Goal: Complete application form

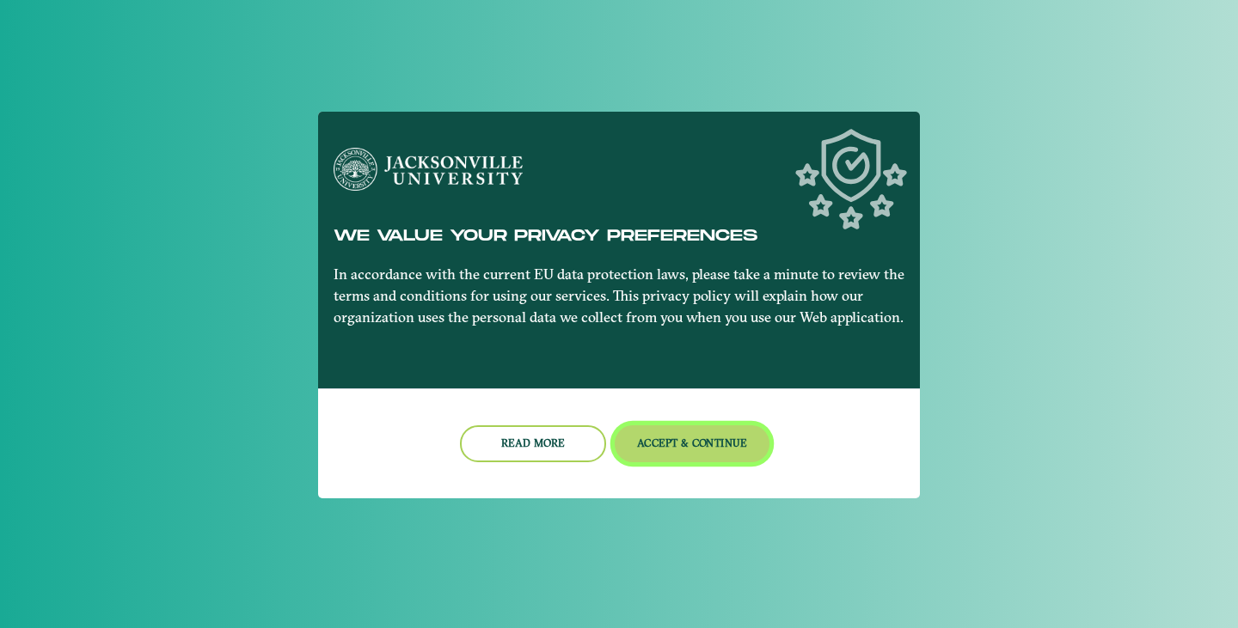
click at [684, 438] on button "Accept & Continue" at bounding box center [692, 443] width 156 height 37
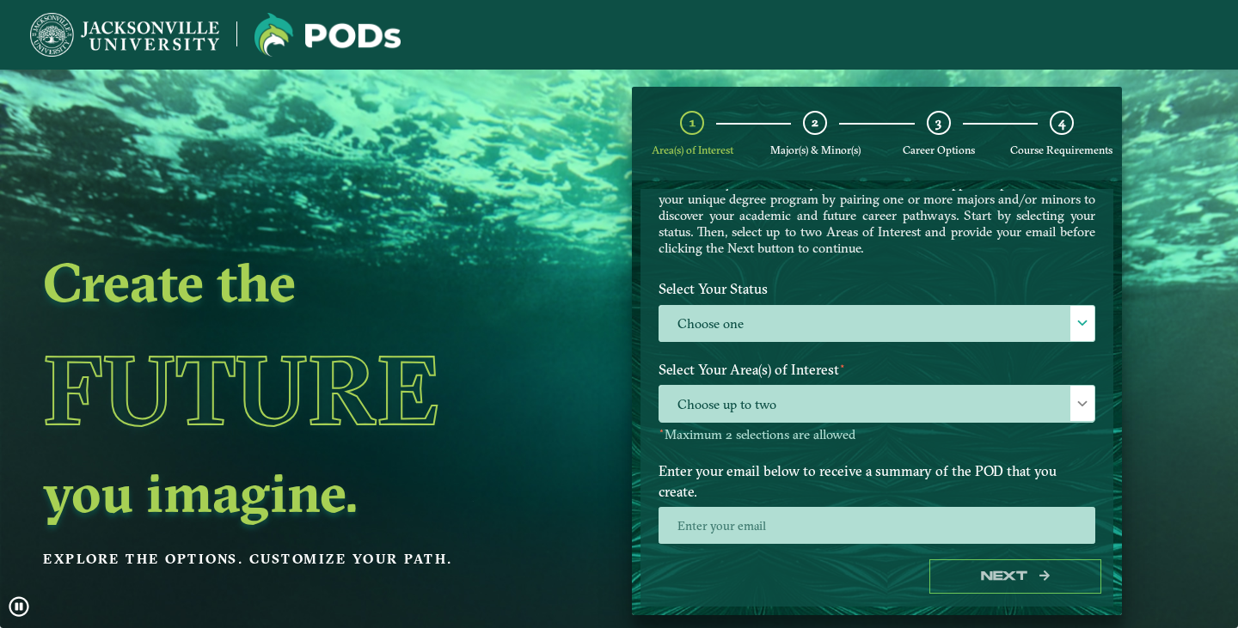
scroll to position [110, 0]
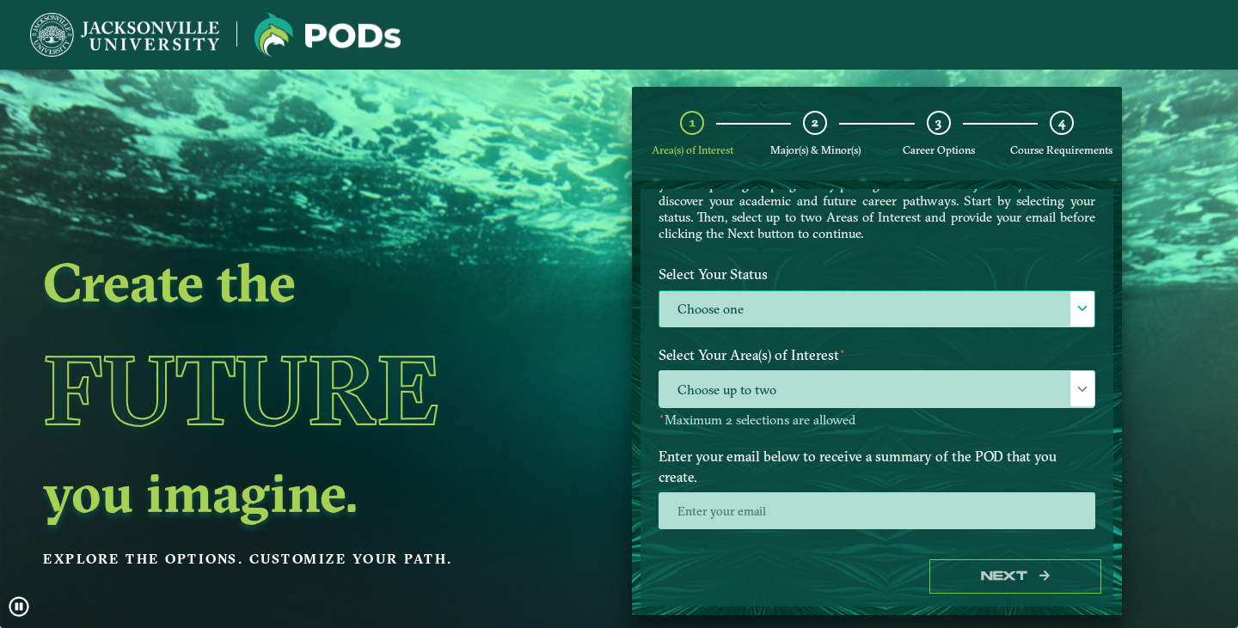
click at [774, 296] on label "Choose one" at bounding box center [876, 309] width 435 height 37
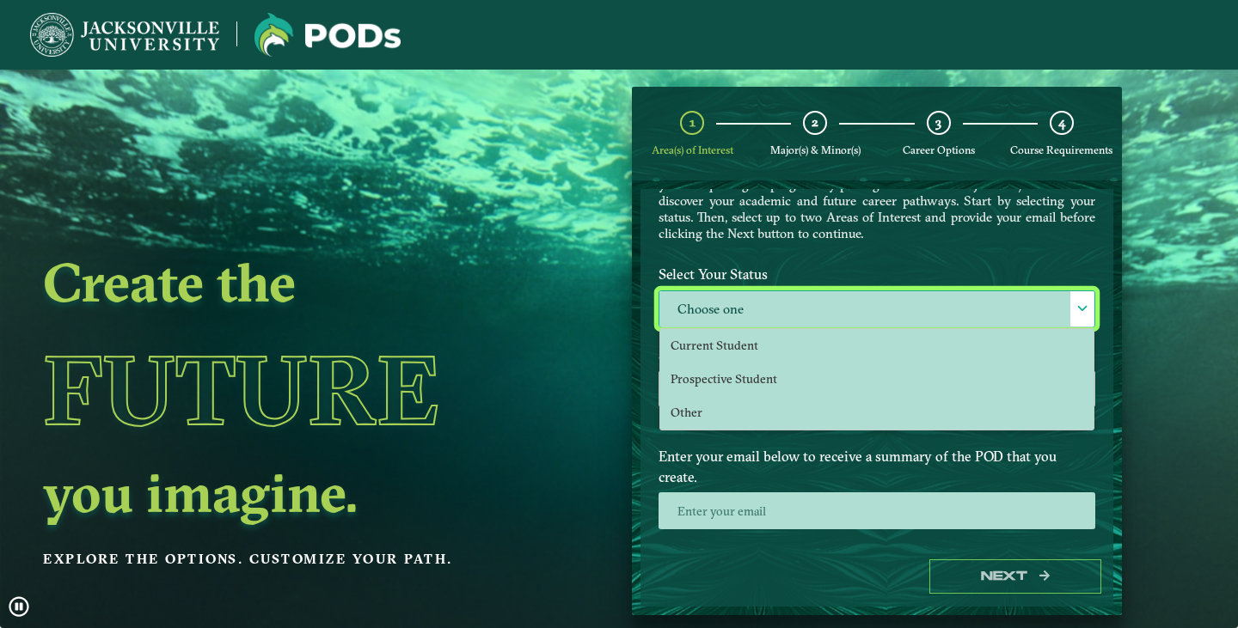
scroll to position [9, 75]
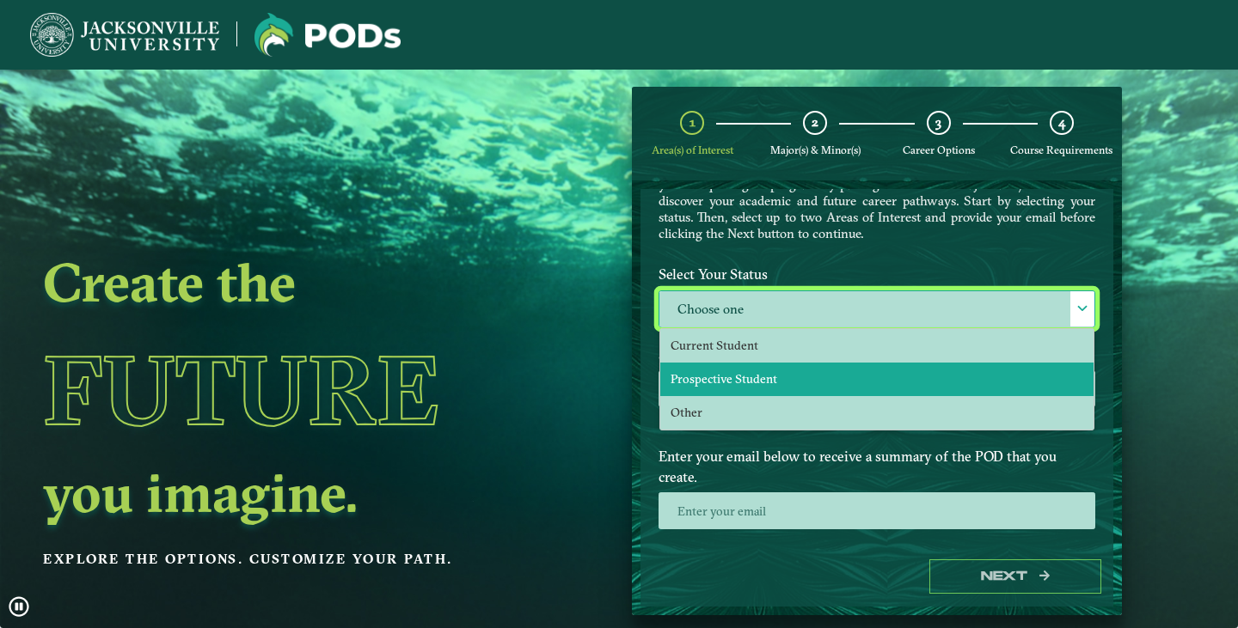
click at [761, 377] on span "Prospective Student" at bounding box center [723, 378] width 107 height 15
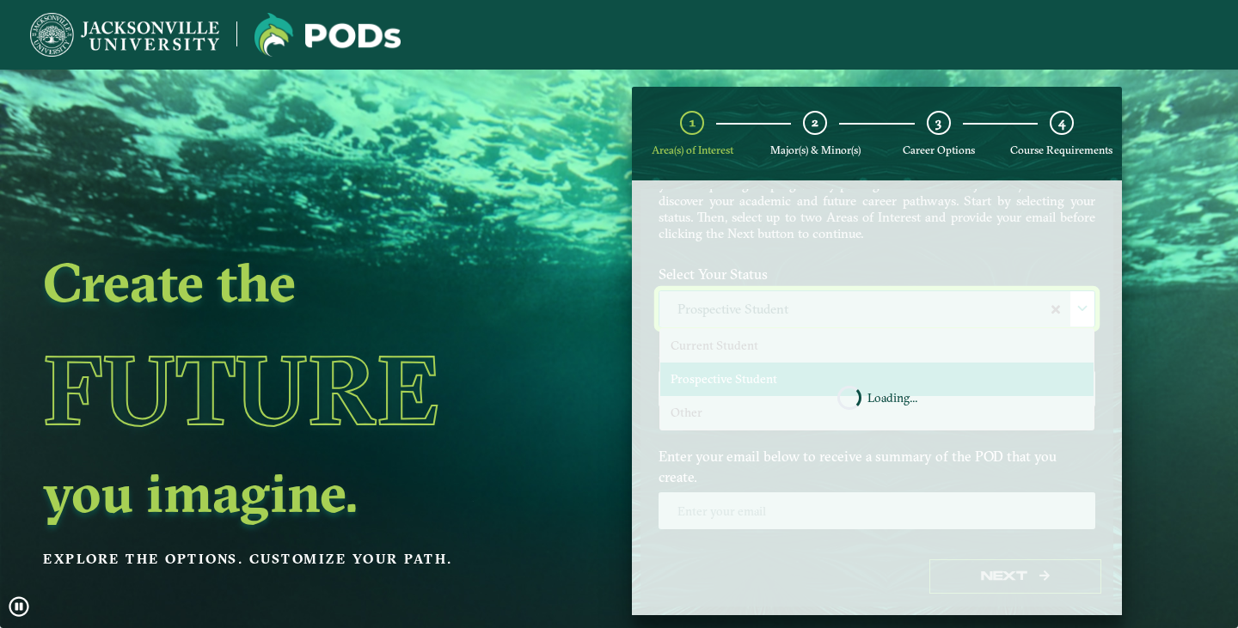
select select "[object Object]"
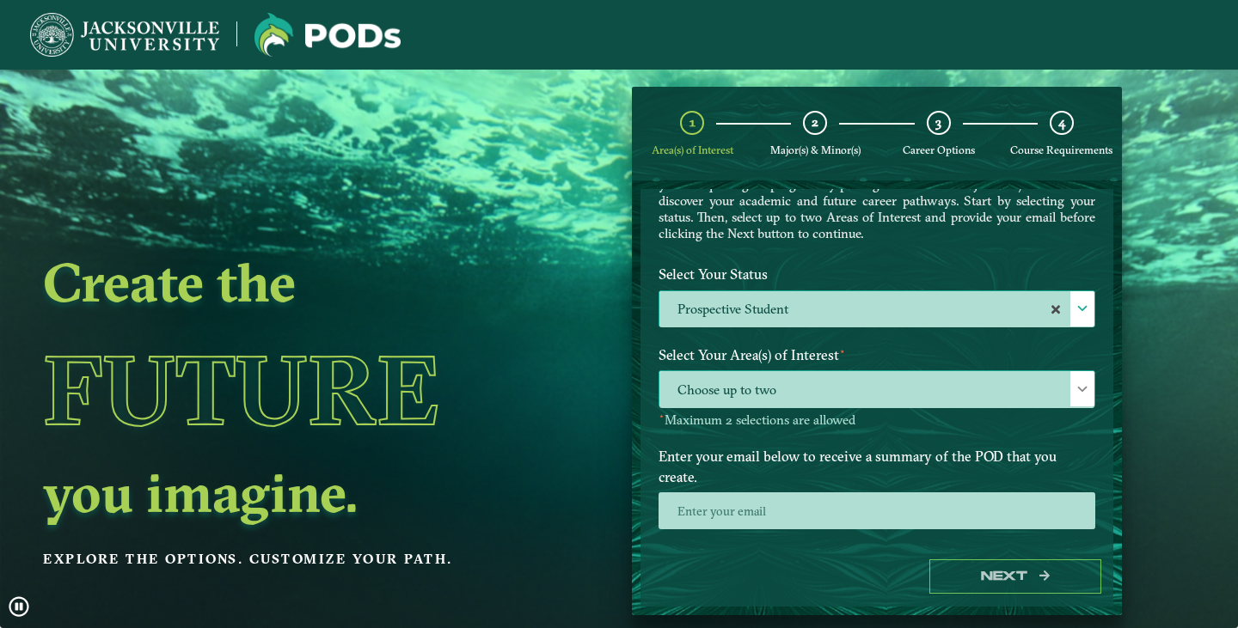
click at [765, 382] on span "Choose up to two" at bounding box center [876, 389] width 435 height 37
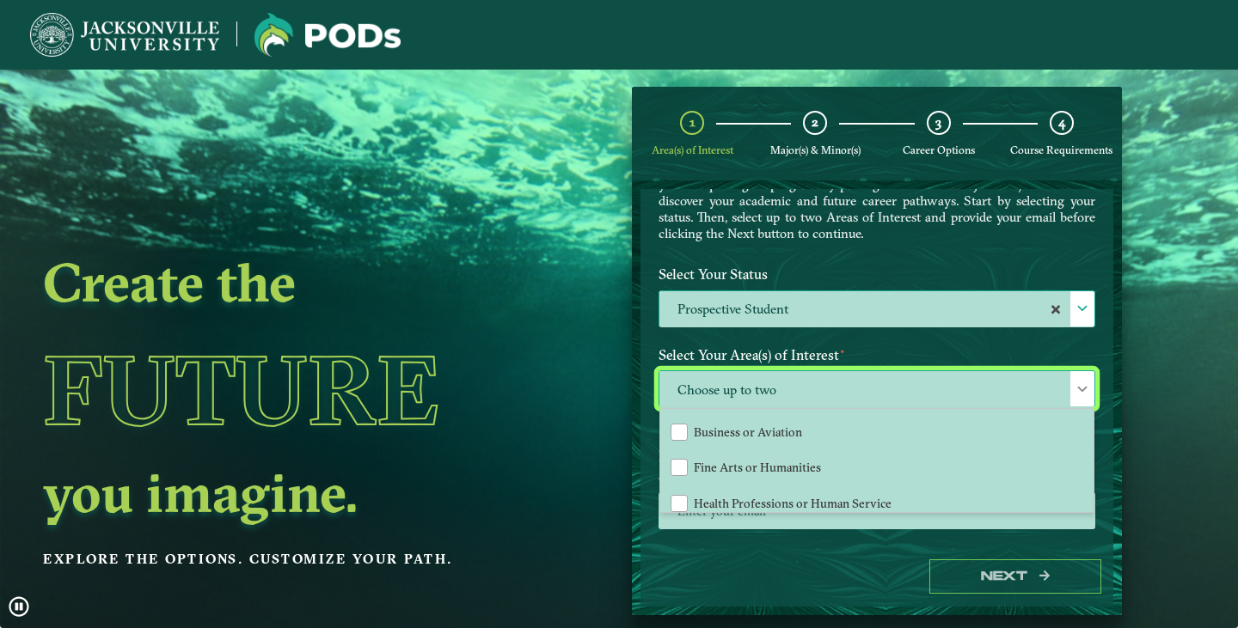
scroll to position [28, 0]
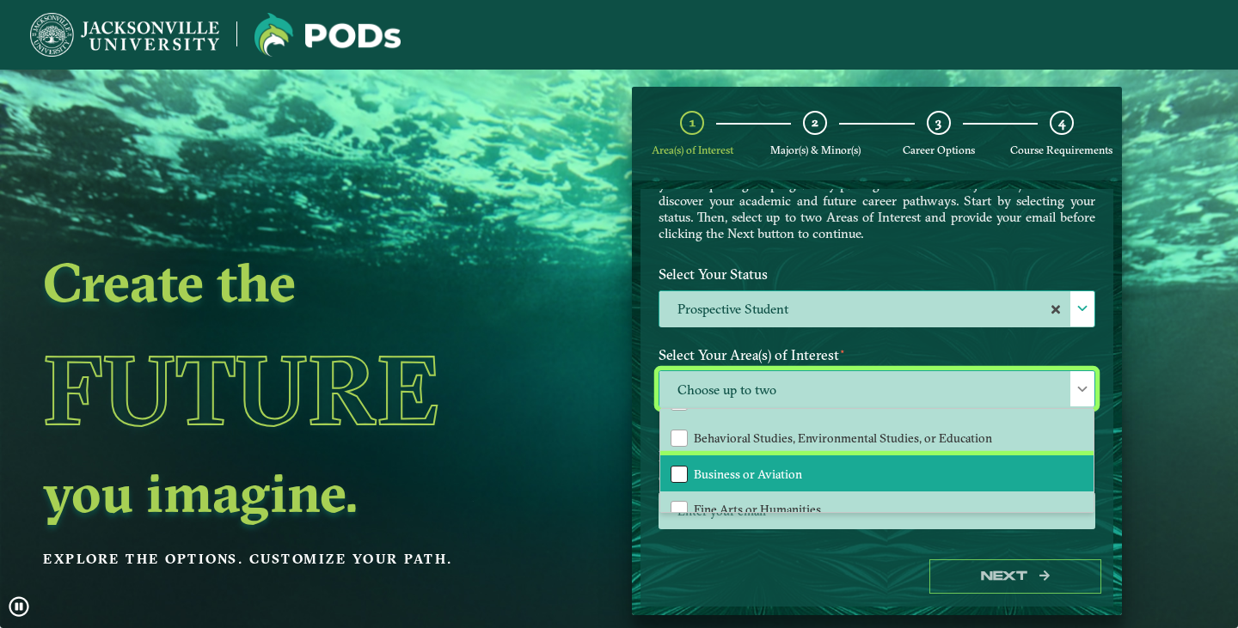
click at [683, 466] on div "Business or Aviation" at bounding box center [678, 474] width 17 height 17
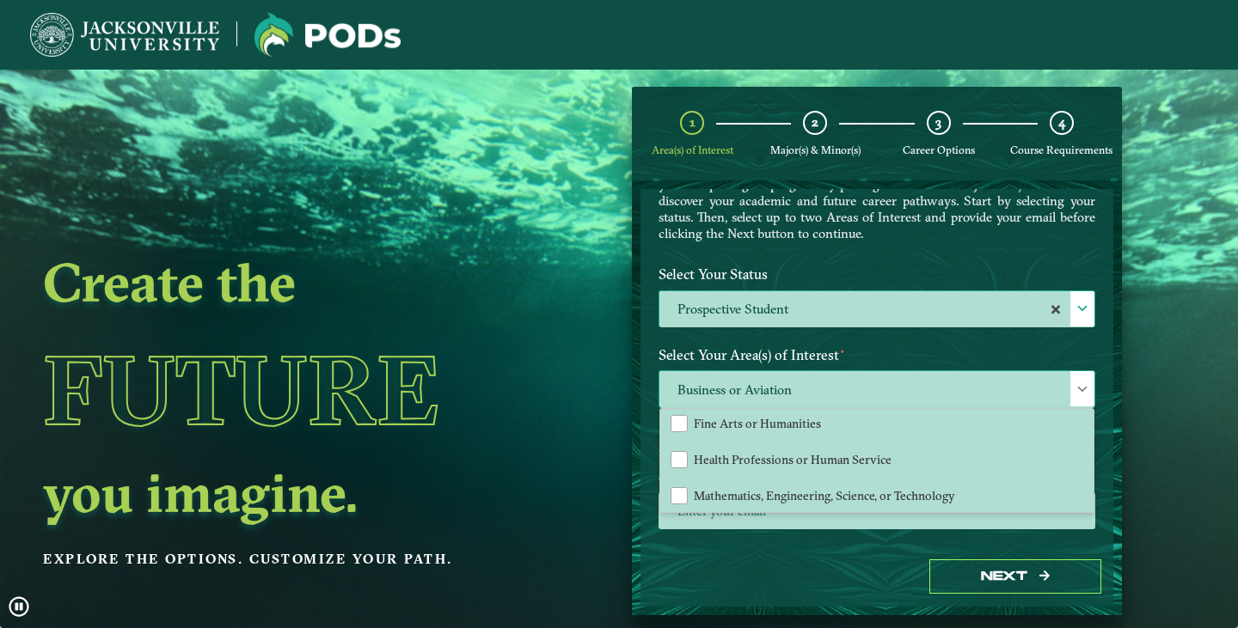
scroll to position [113, 0]
click at [1012, 264] on label "Select Your Status" at bounding box center [876, 275] width 462 height 32
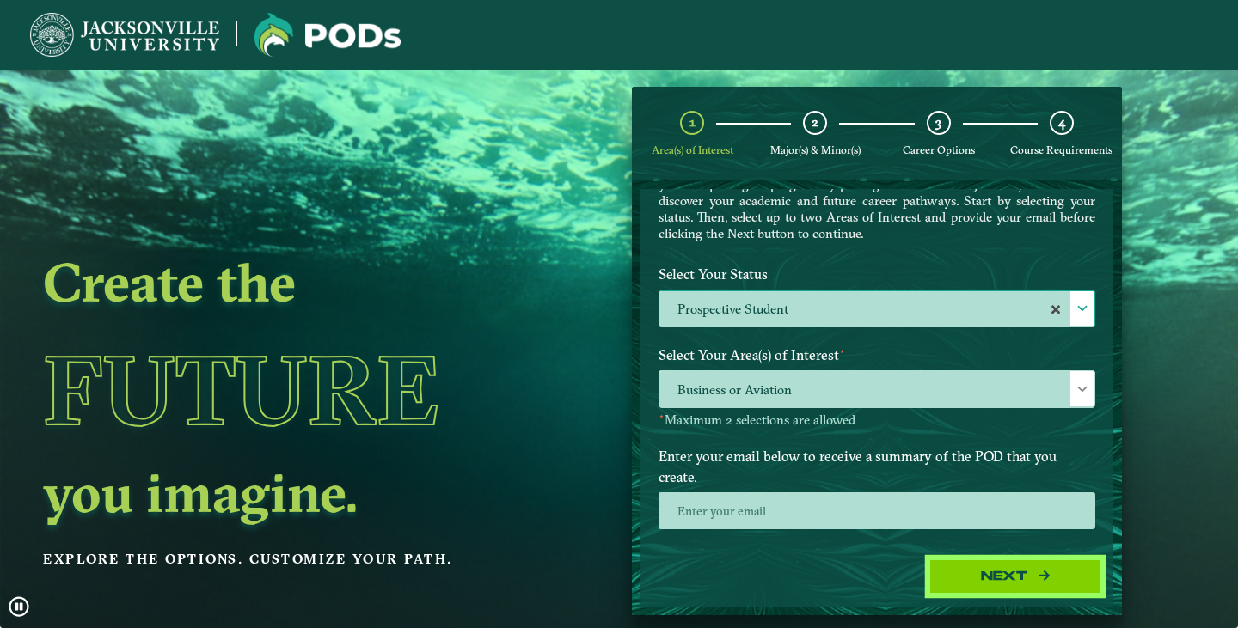
click at [996, 572] on button "Next" at bounding box center [1015, 576] width 172 height 35
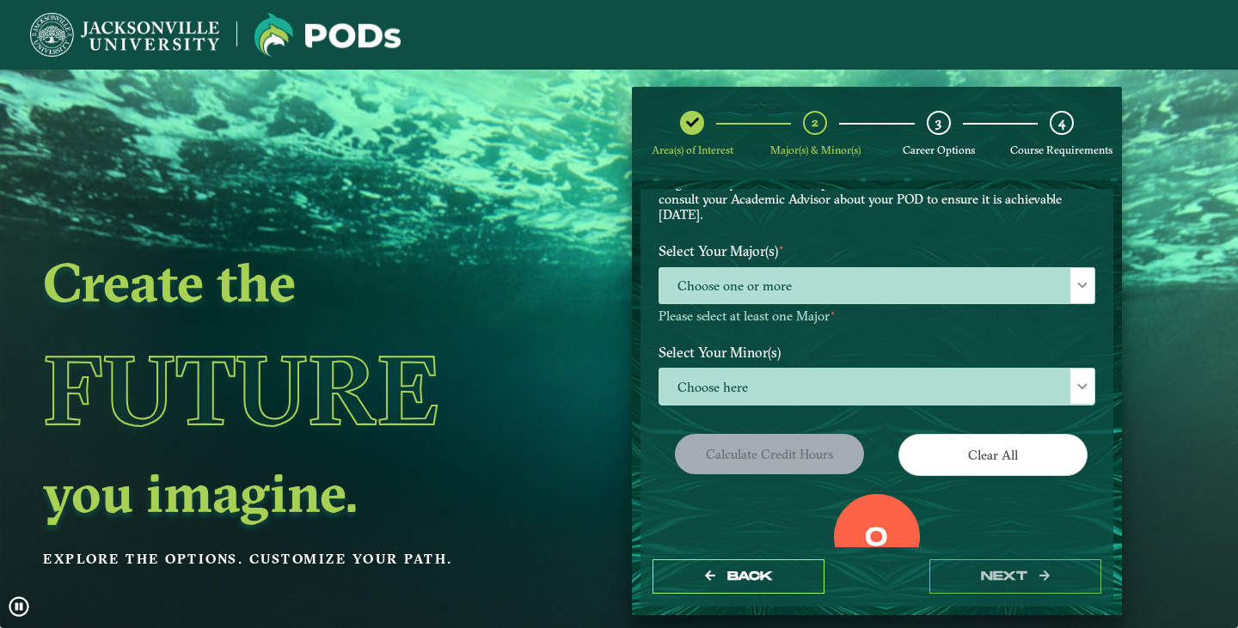
scroll to position [172, 0]
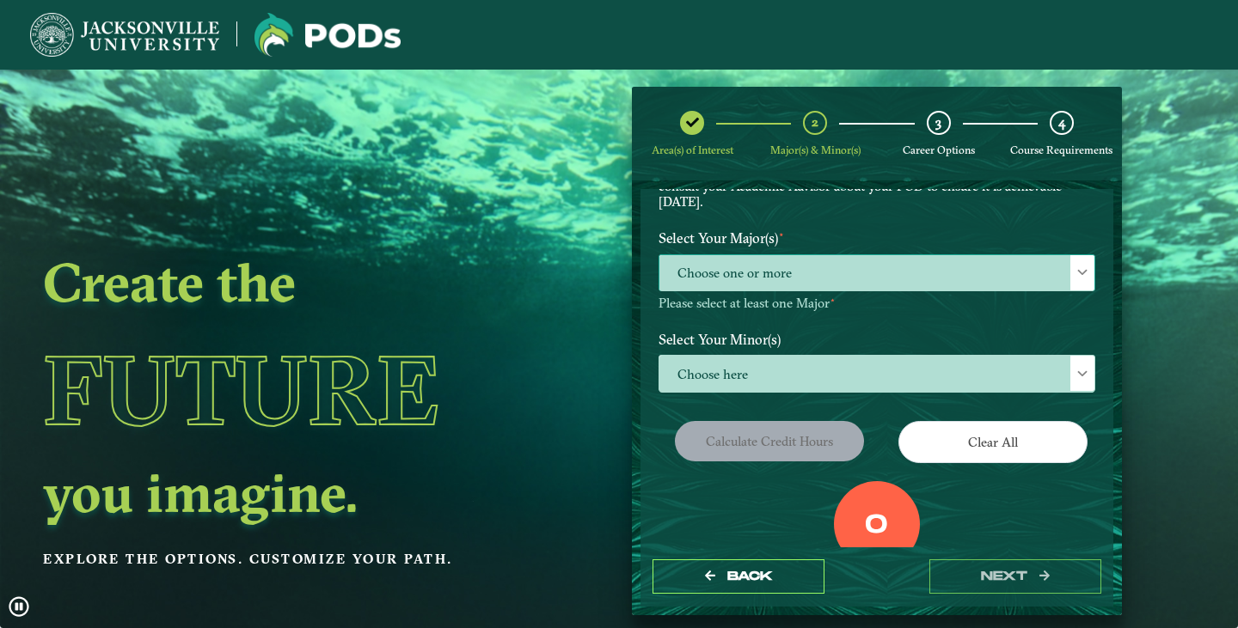
click at [853, 262] on span "Choose one or more" at bounding box center [876, 273] width 435 height 37
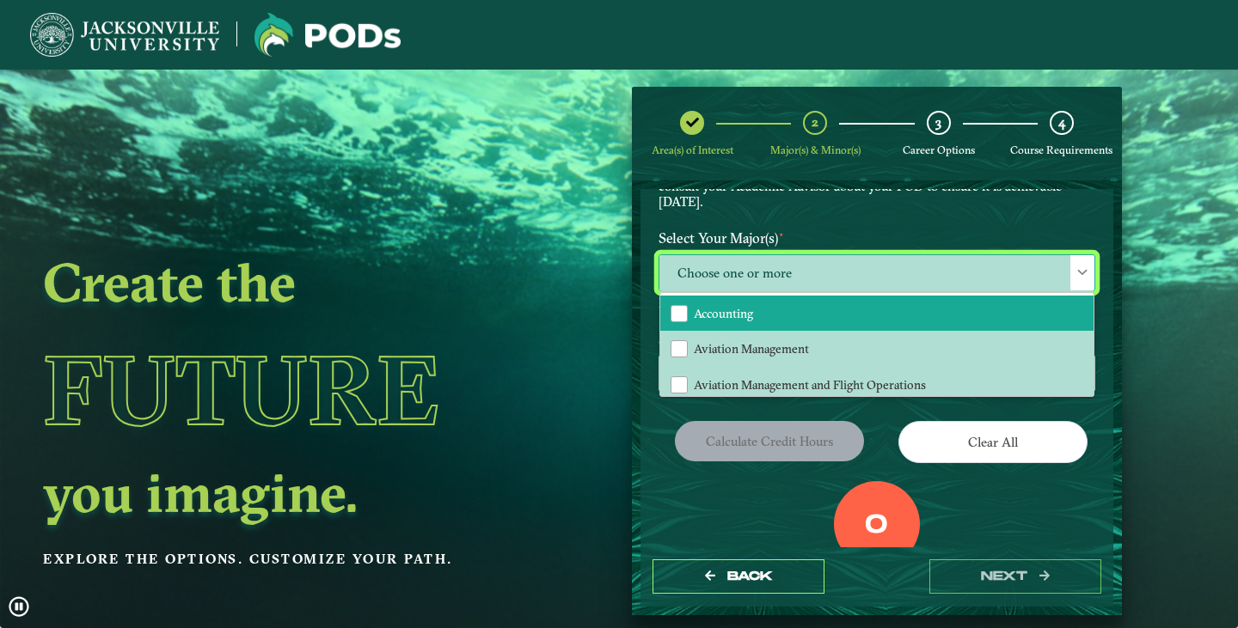
scroll to position [86, 0]
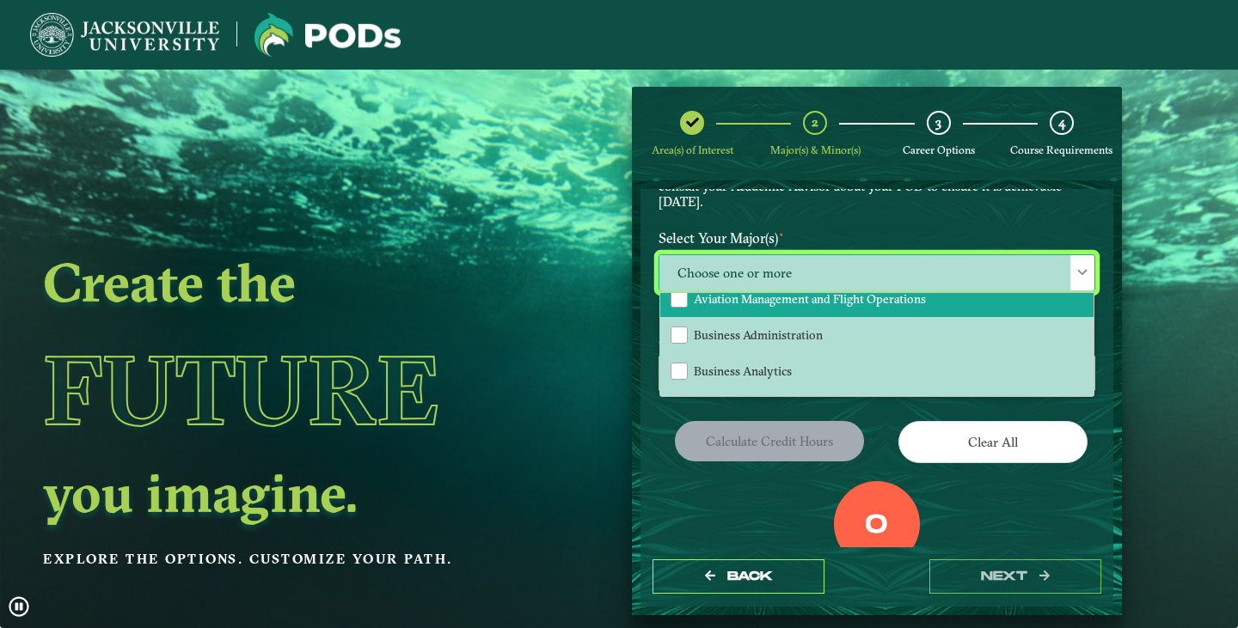
click at [690, 303] on li "Aviation Management and Flight Operations" at bounding box center [876, 299] width 433 height 36
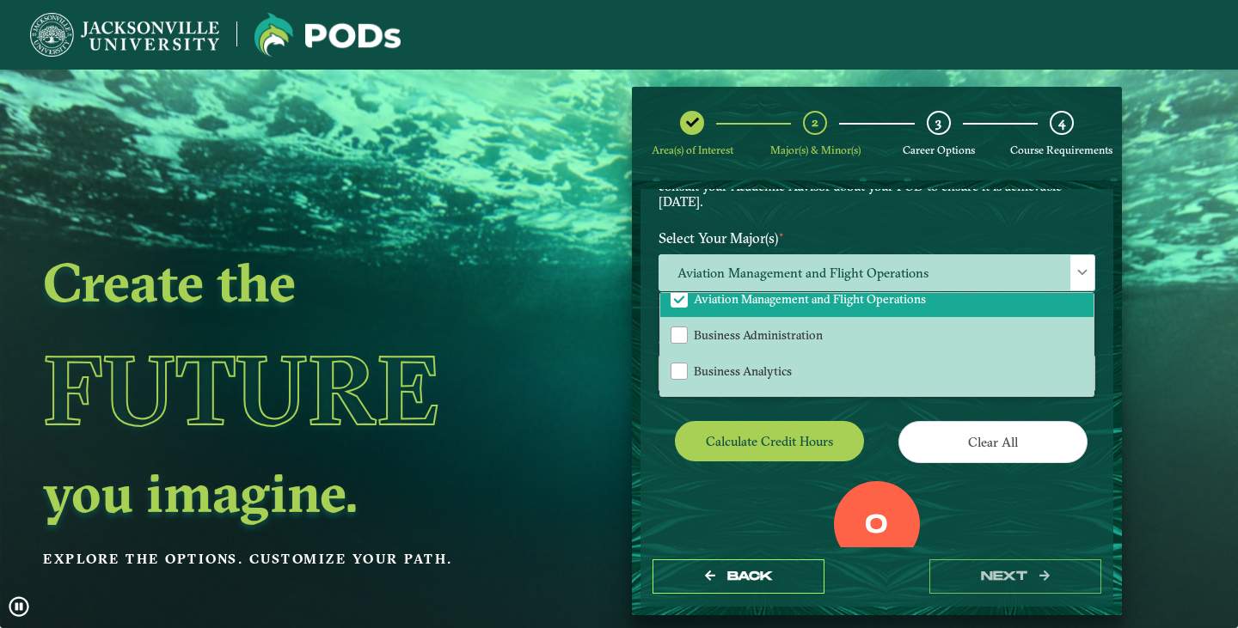
click at [865, 417] on div "EXPLORE OUR PROGRAMS Choose your major(s) and minor(s) in the dropdown windows …" at bounding box center [876, 331] width 437 height 592
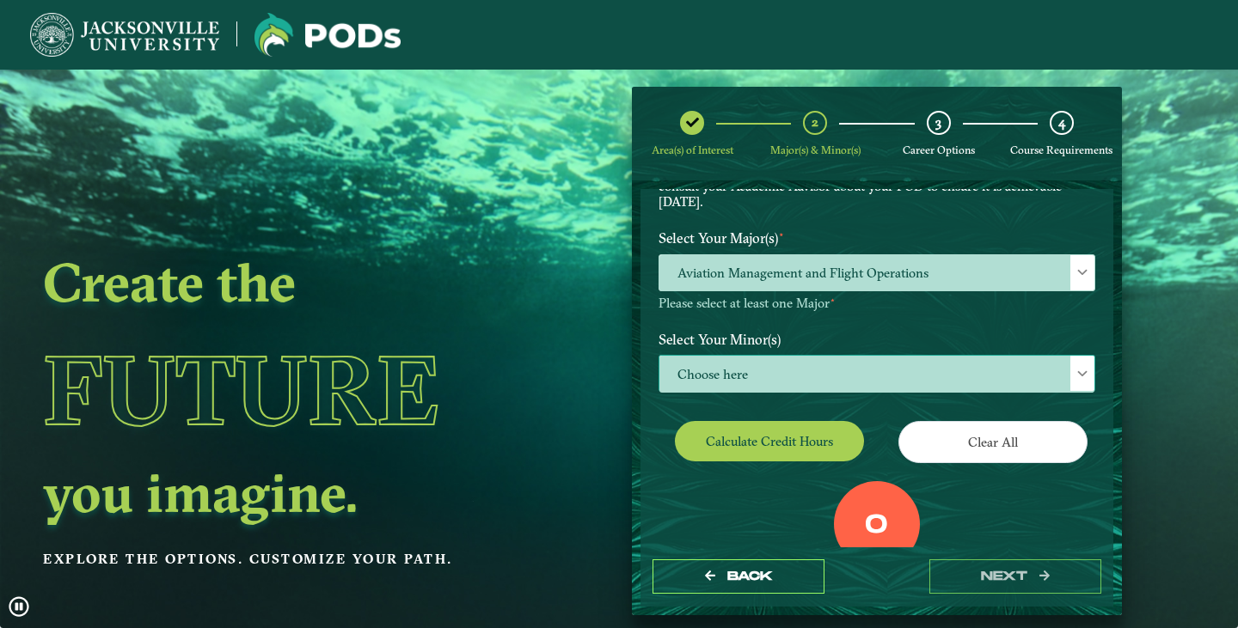
click at [783, 375] on span "Choose here" at bounding box center [876, 374] width 435 height 37
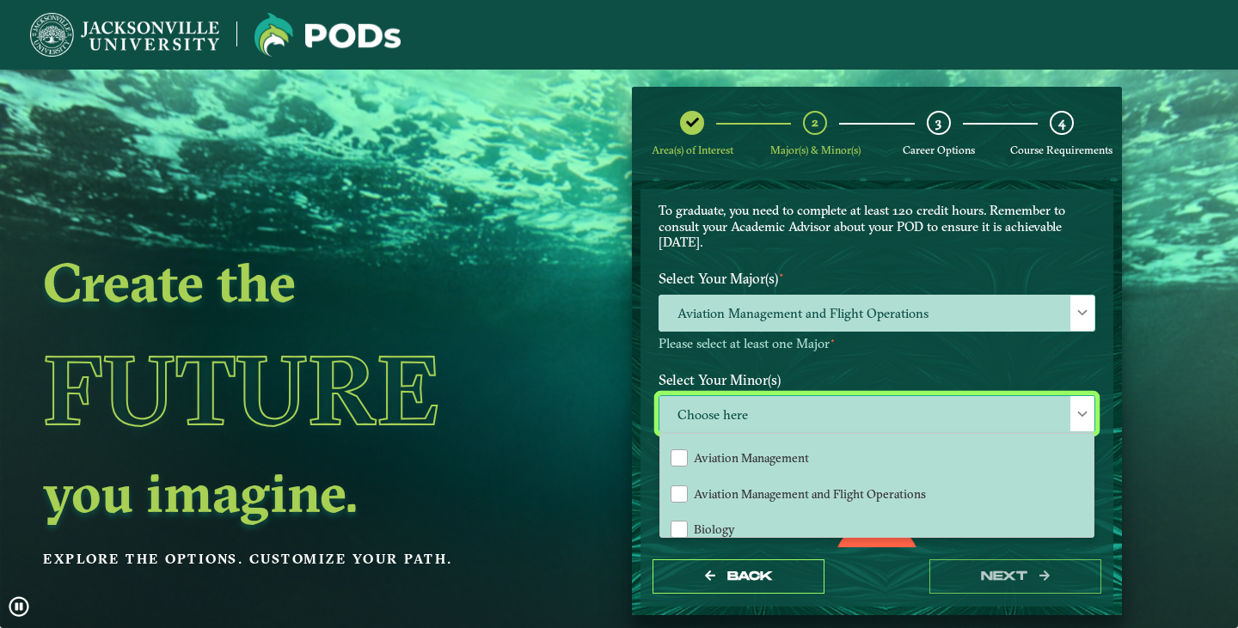
scroll to position [158, 0]
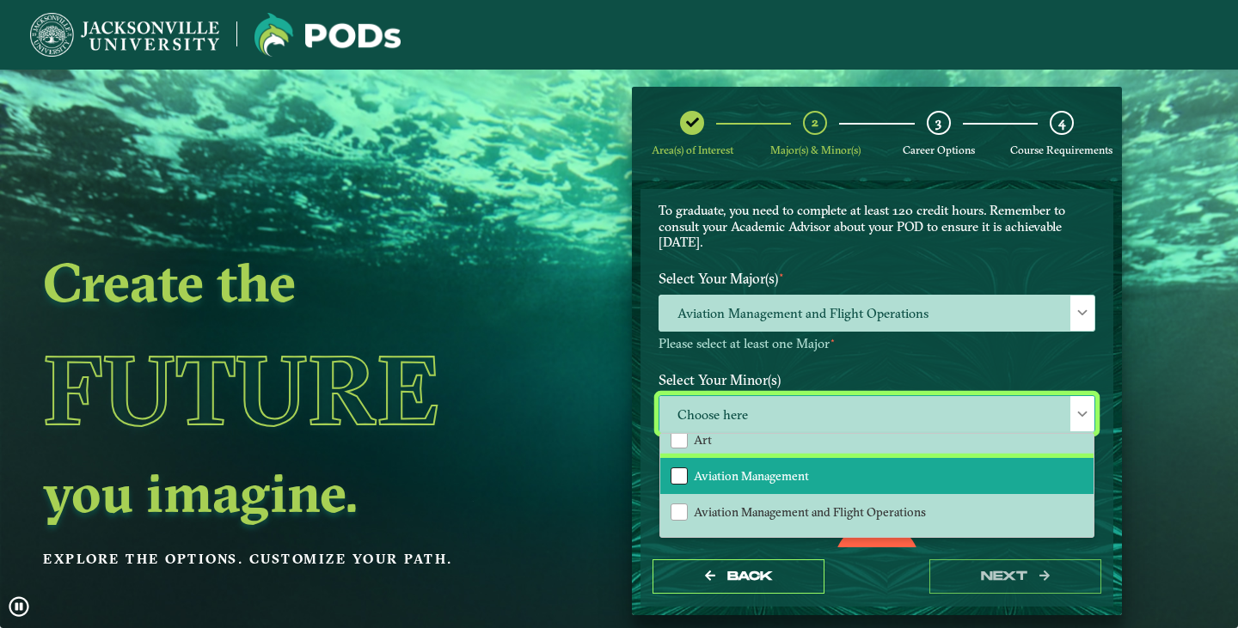
drag, startPoint x: 675, startPoint y: 469, endPoint x: 709, endPoint y: 446, distance: 41.5
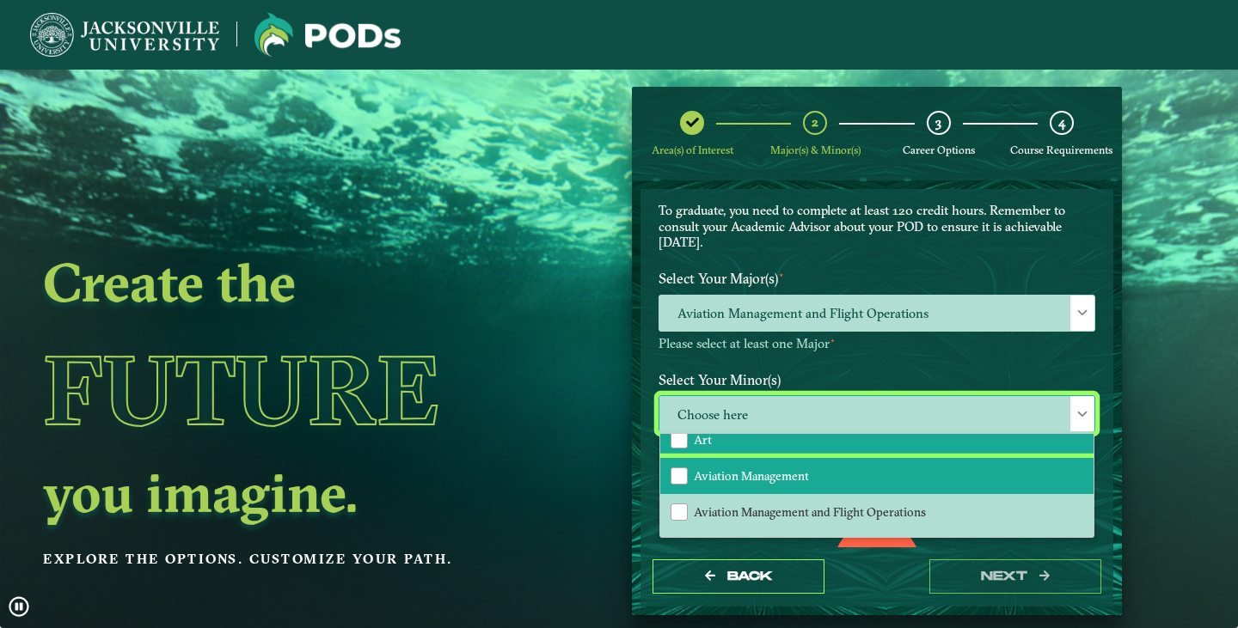
click at [675, 469] on div "Aviation Management" at bounding box center [678, 476] width 17 height 17
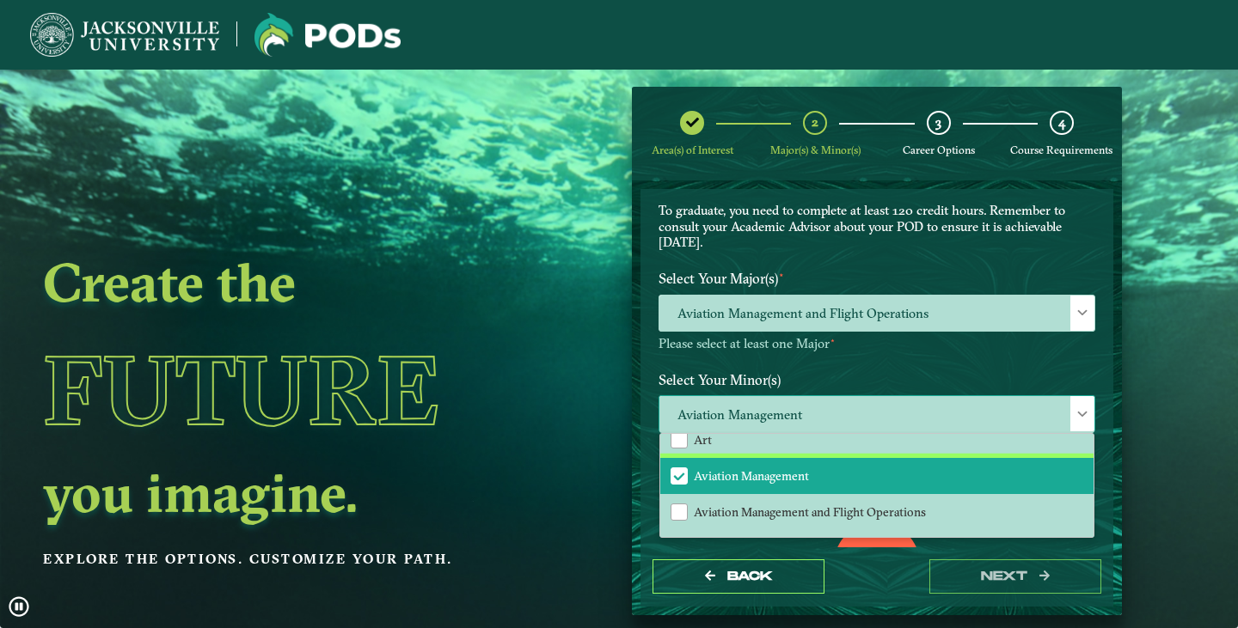
scroll to position [0, 0]
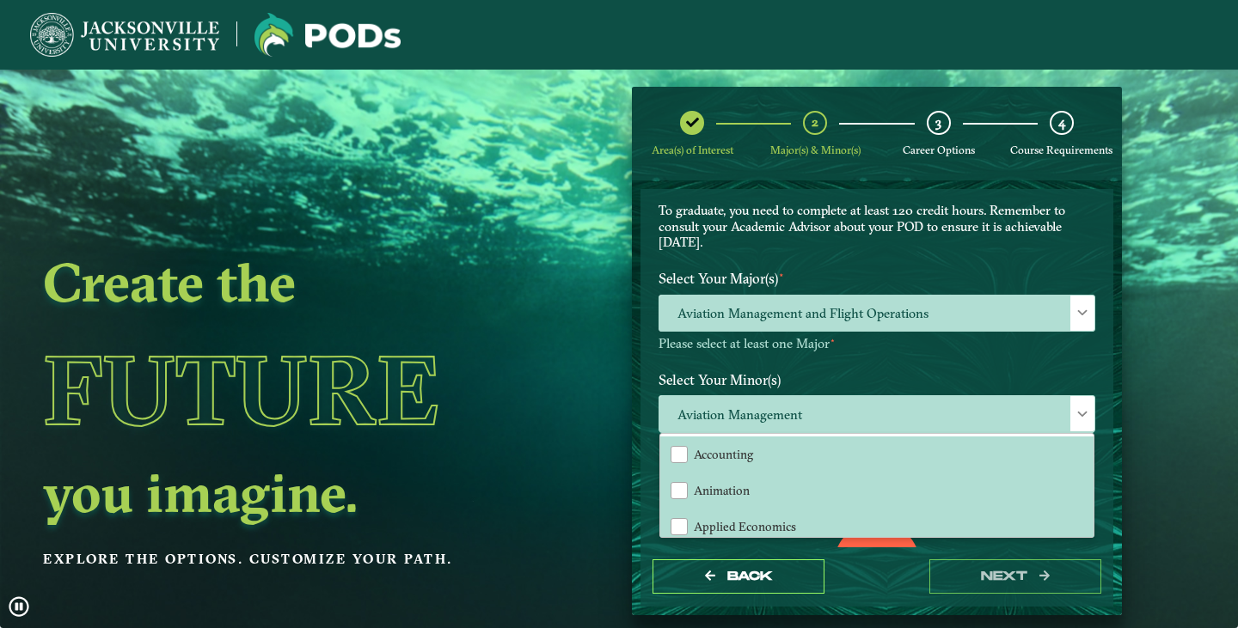
click at [1024, 370] on label "Select Your Minor(s)" at bounding box center [876, 380] width 462 height 32
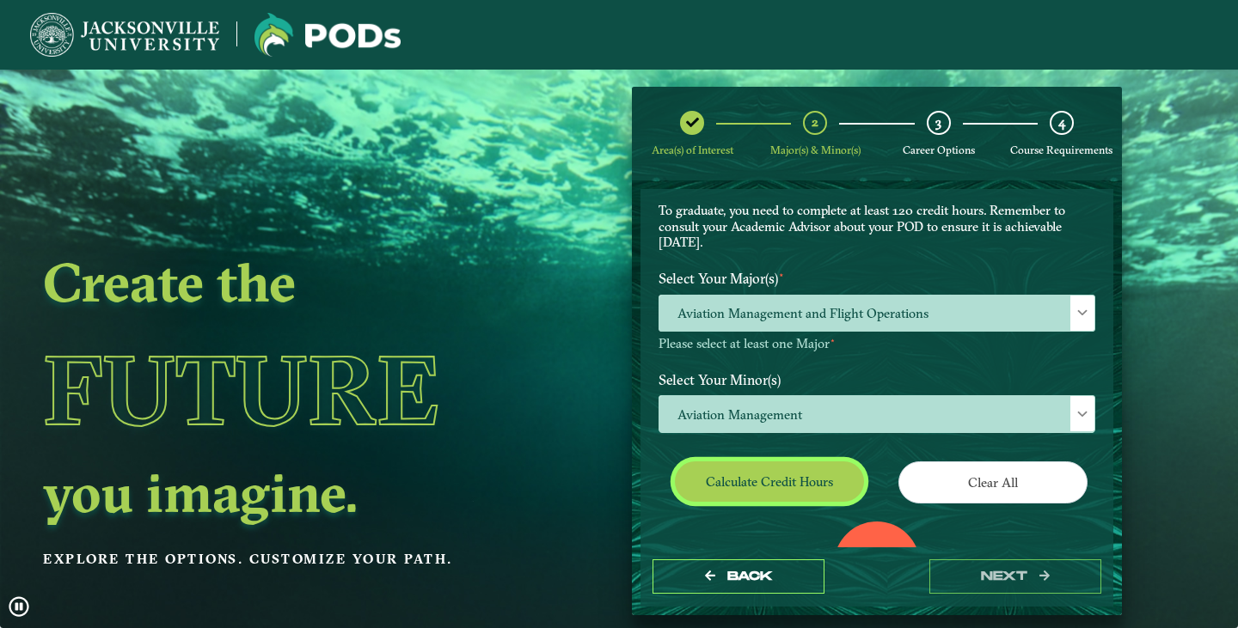
click at [774, 480] on button "Calculate credit hours" at bounding box center [769, 481] width 189 height 40
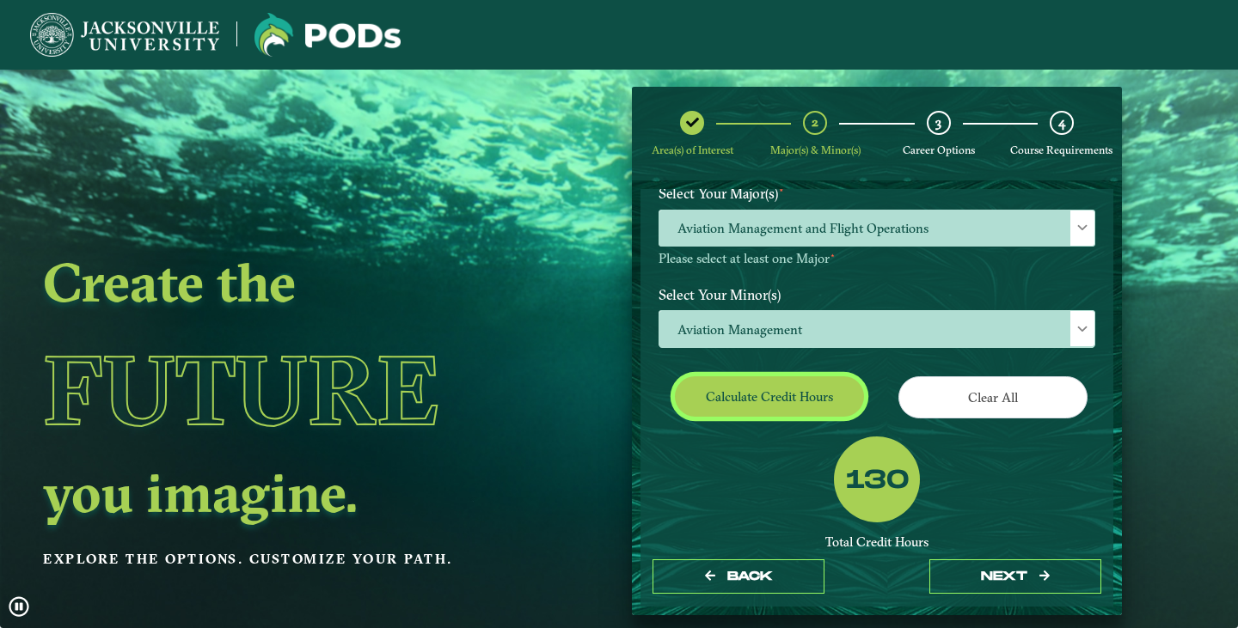
scroll to position [218, 0]
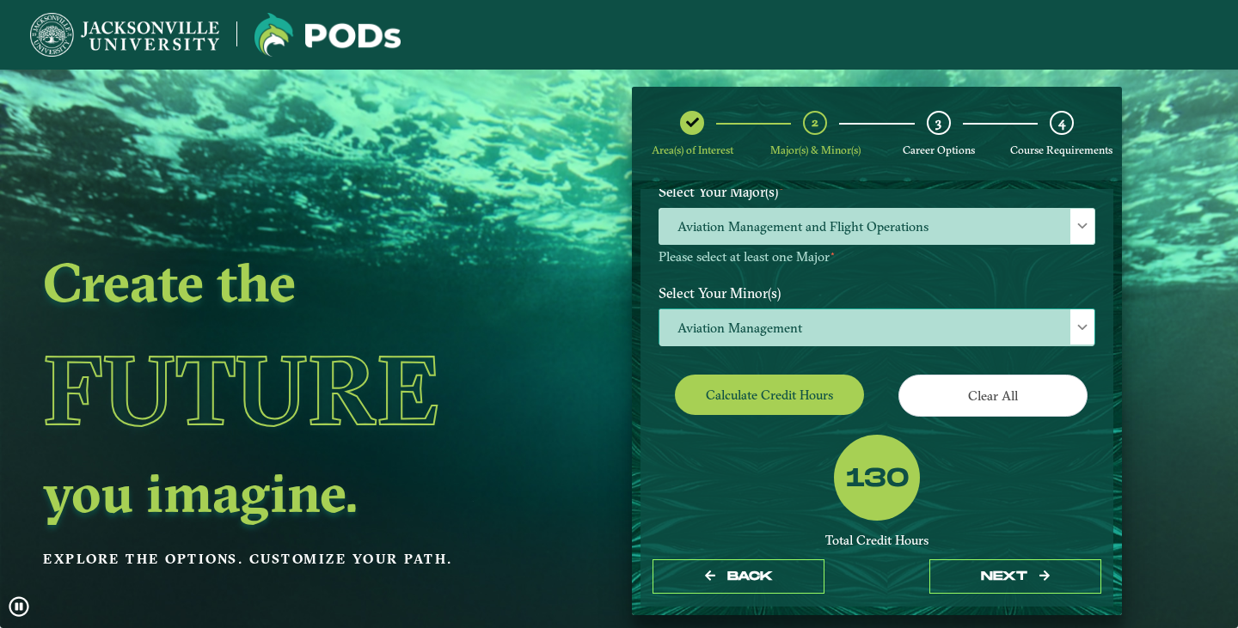
click at [1077, 326] on span at bounding box center [1082, 327] width 12 height 12
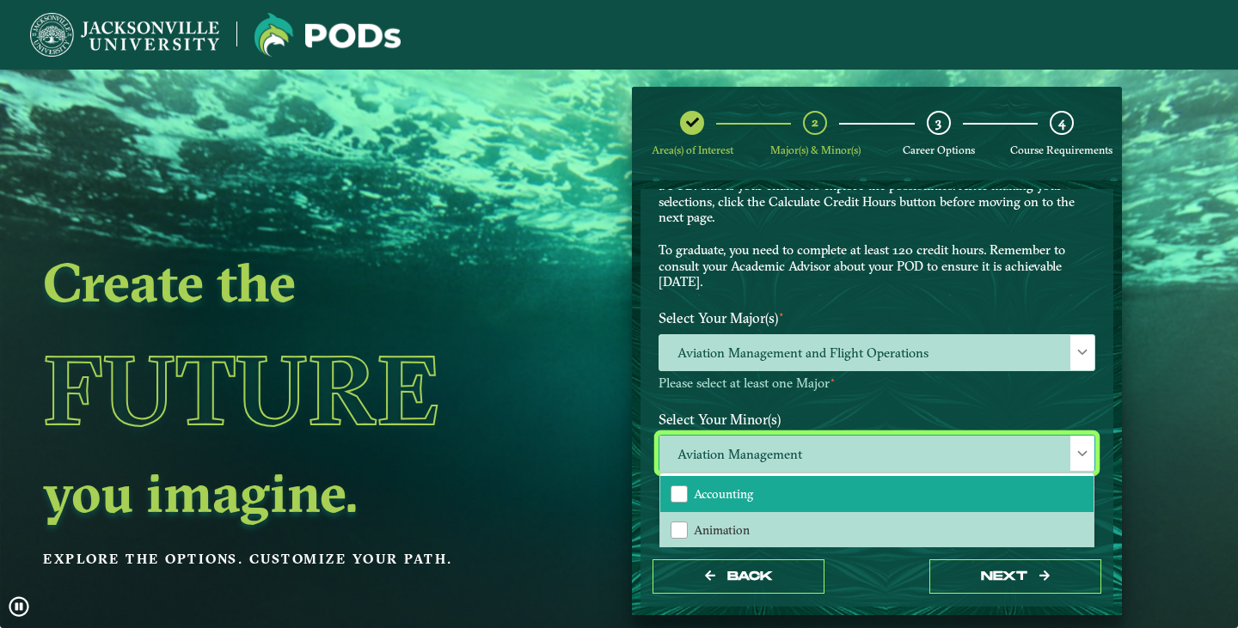
scroll to position [0, 0]
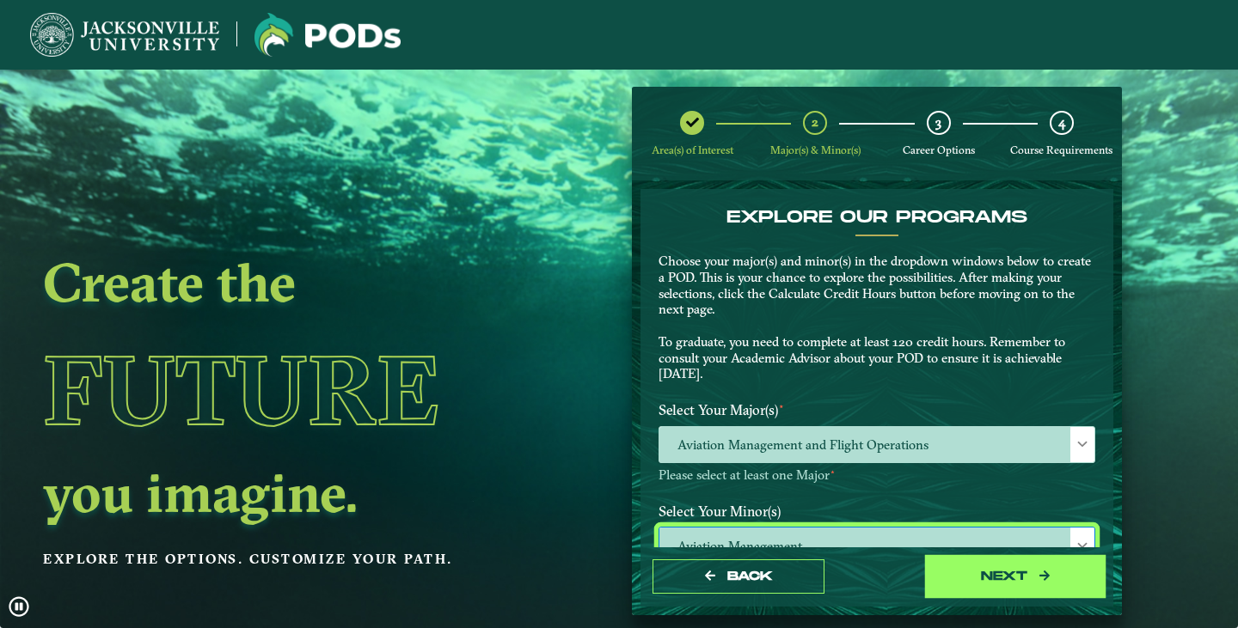
click at [1003, 577] on button "next" at bounding box center [1015, 576] width 172 height 35
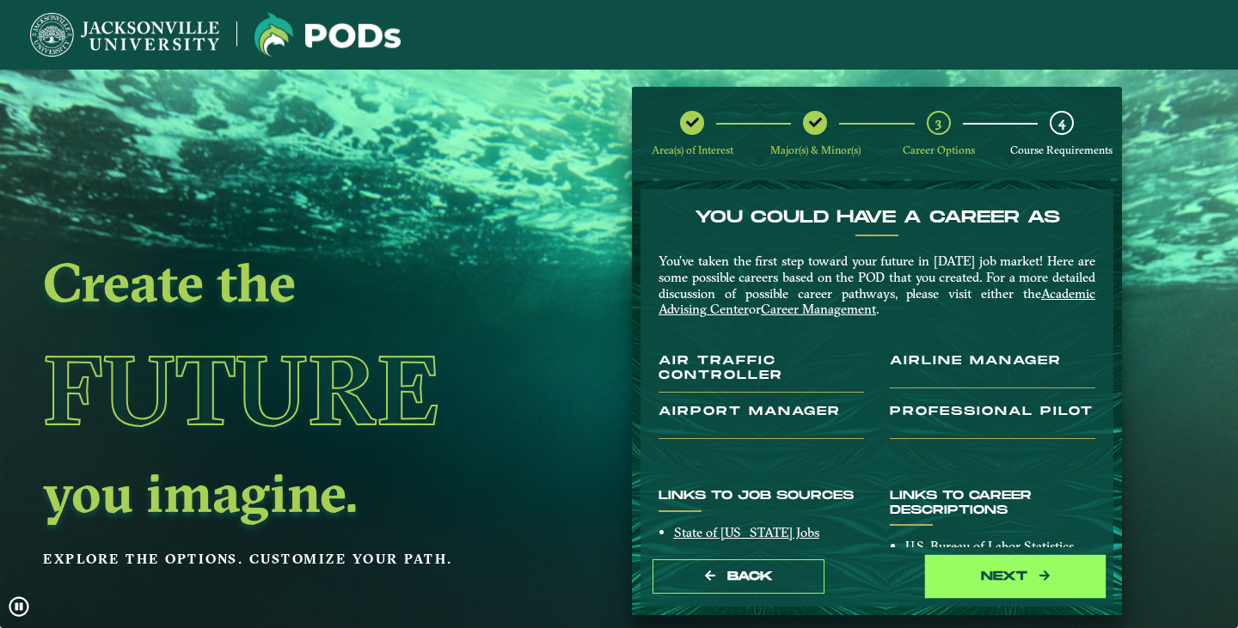
click at [992, 566] on button "next" at bounding box center [1015, 576] width 172 height 35
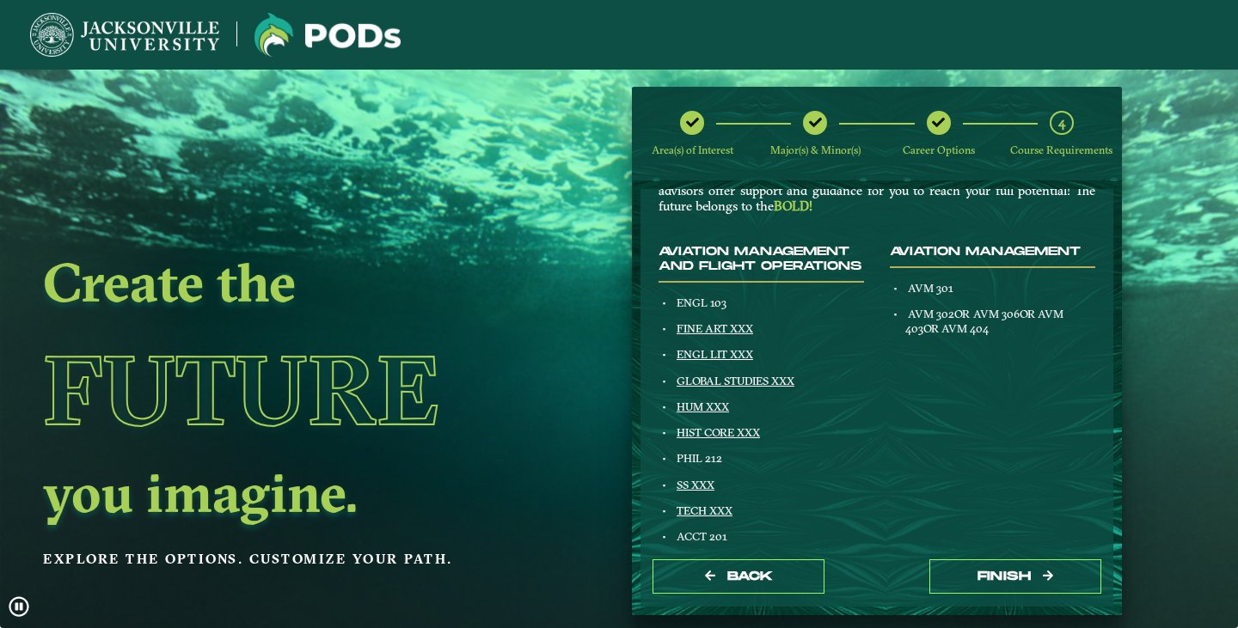
scroll to position [172, 0]
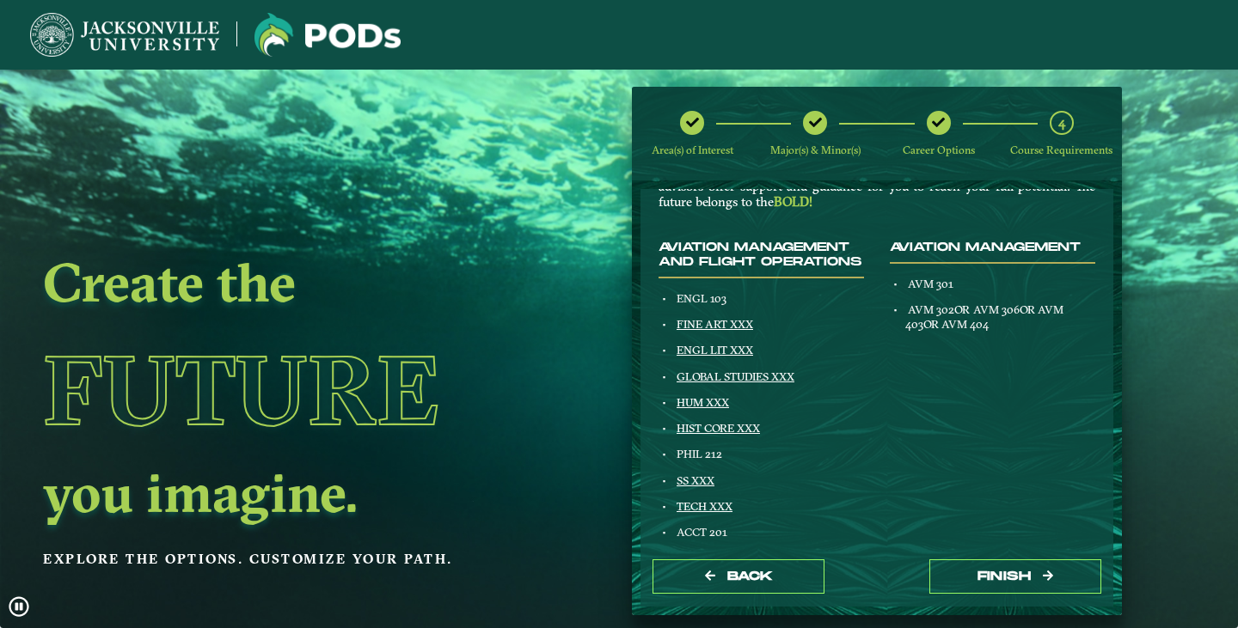
click at [717, 266] on h4 "Aviation Management and Flight Operations" at bounding box center [760, 255] width 205 height 29
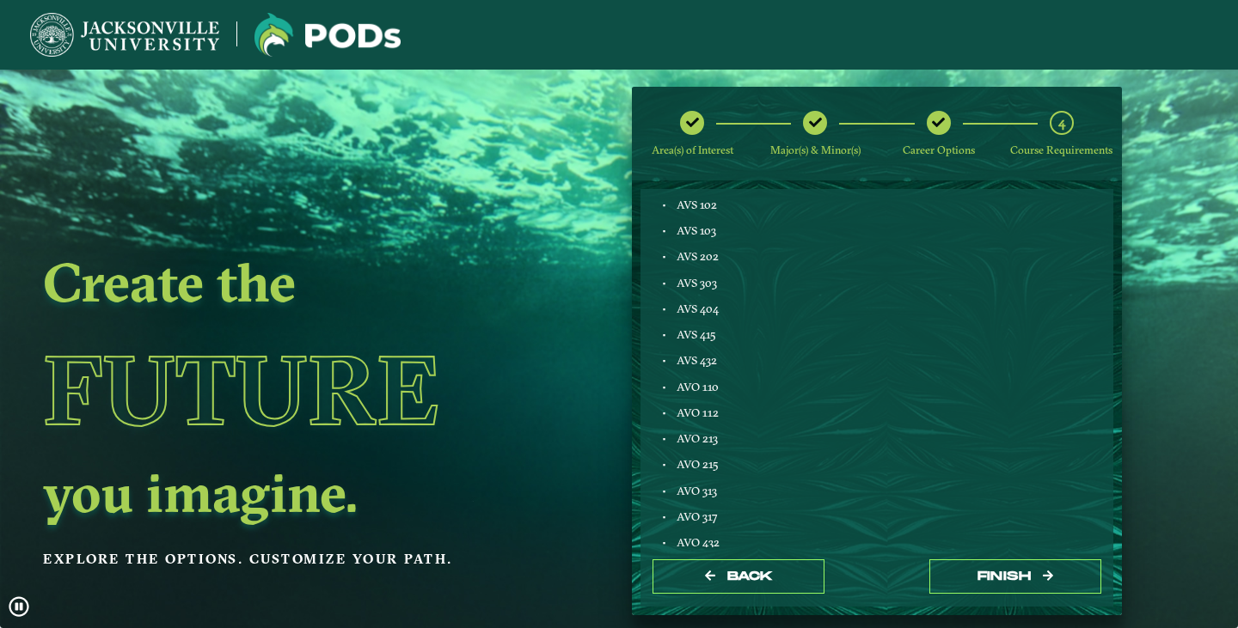
scroll to position [1106, 0]
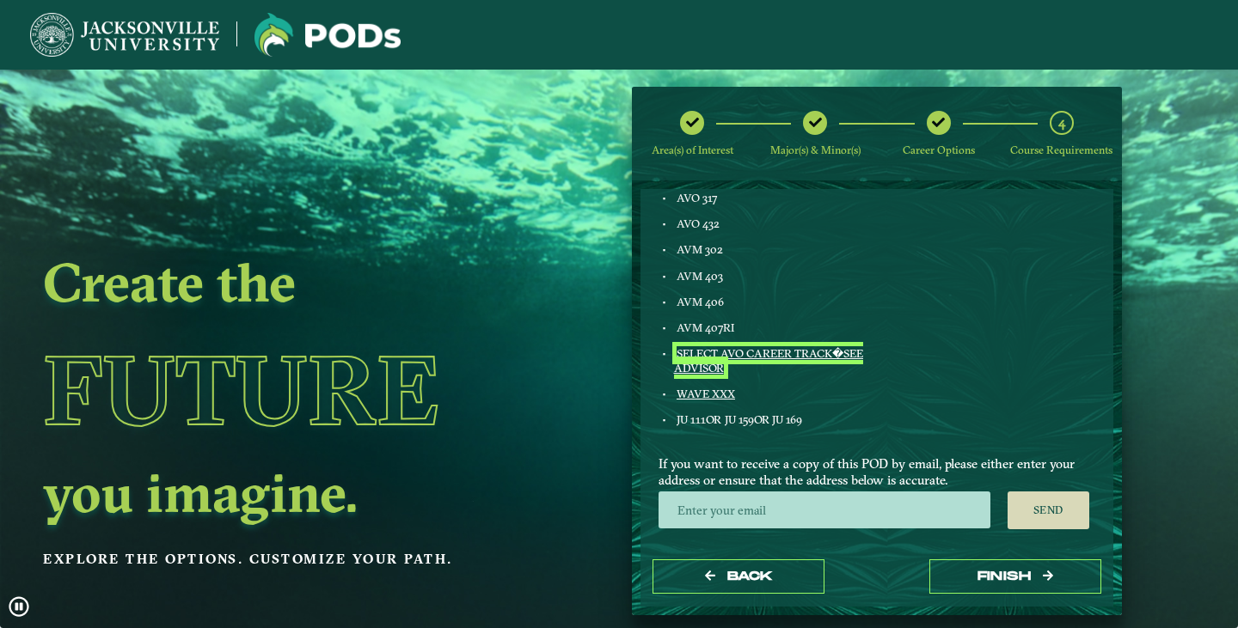
click at [716, 351] on link "SELECT AVO CAREER TRACK�SEE ADVISOR" at bounding box center [769, 360] width 190 height 28
